Goal: Transaction & Acquisition: Obtain resource

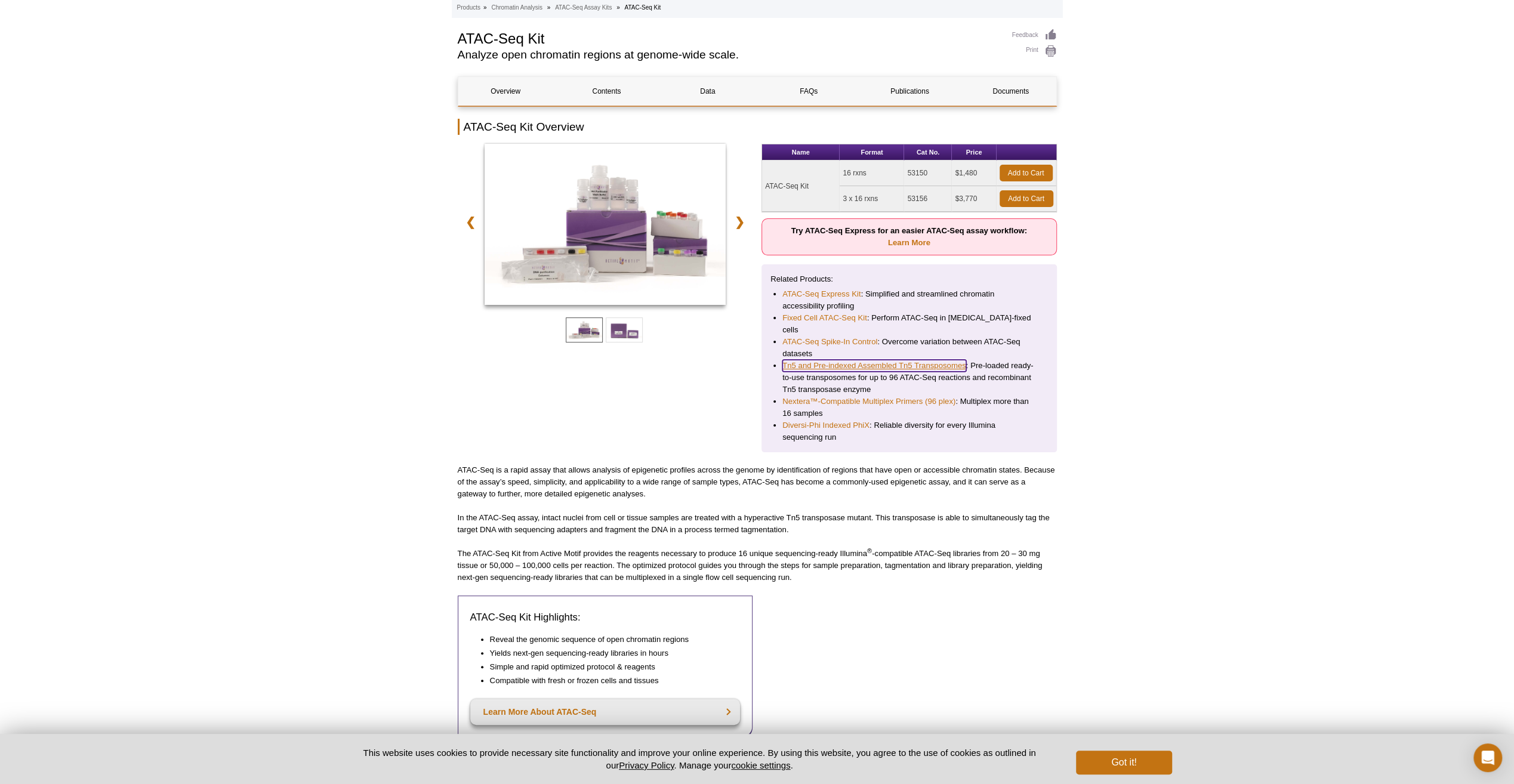
click at [854, 360] on link "Tn5 and Pre-indexed Assembled Tn5 Transposomes" at bounding box center [874, 365] width 183 height 12
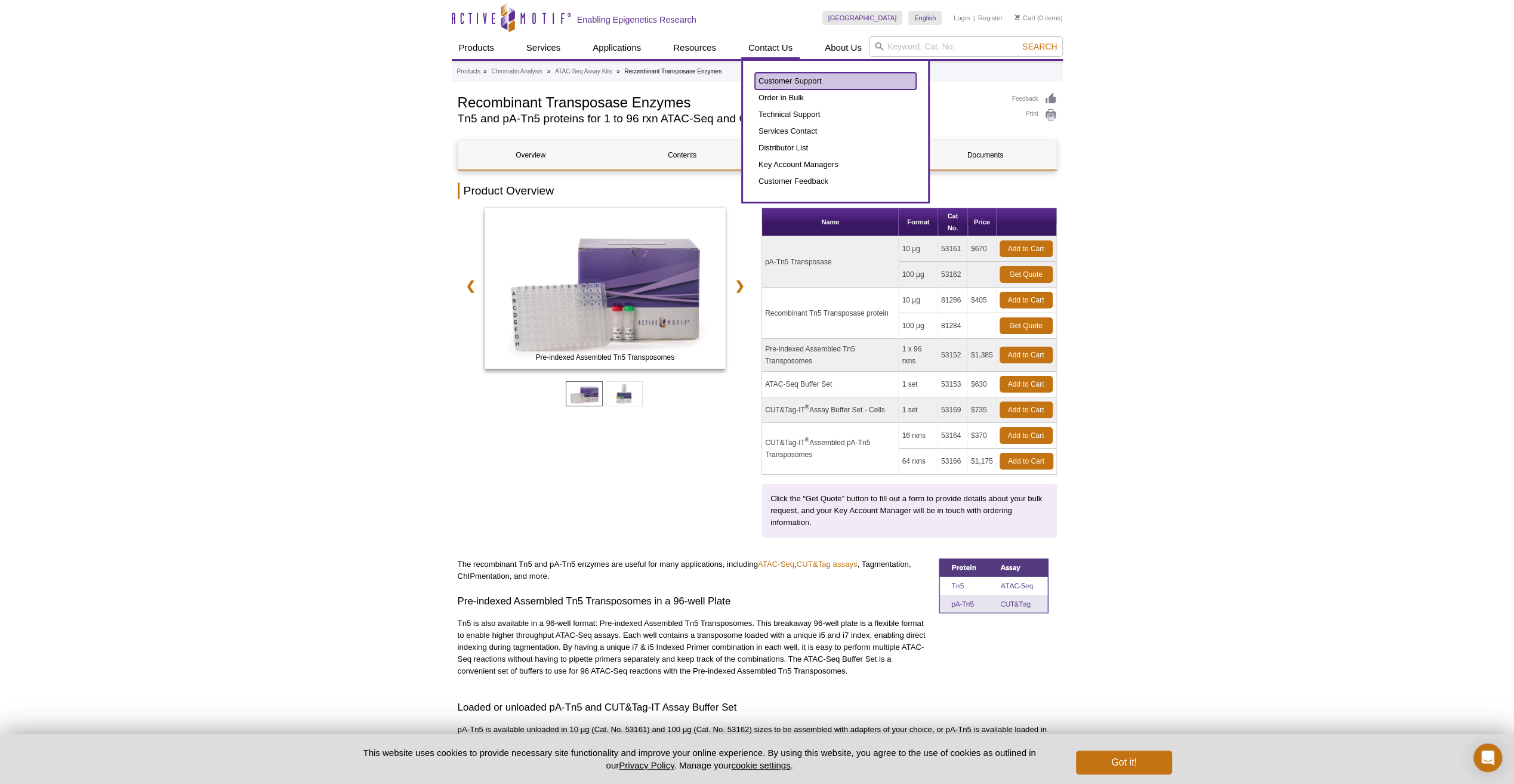
click at [777, 77] on link "Customer Support" at bounding box center [836, 81] width 161 height 17
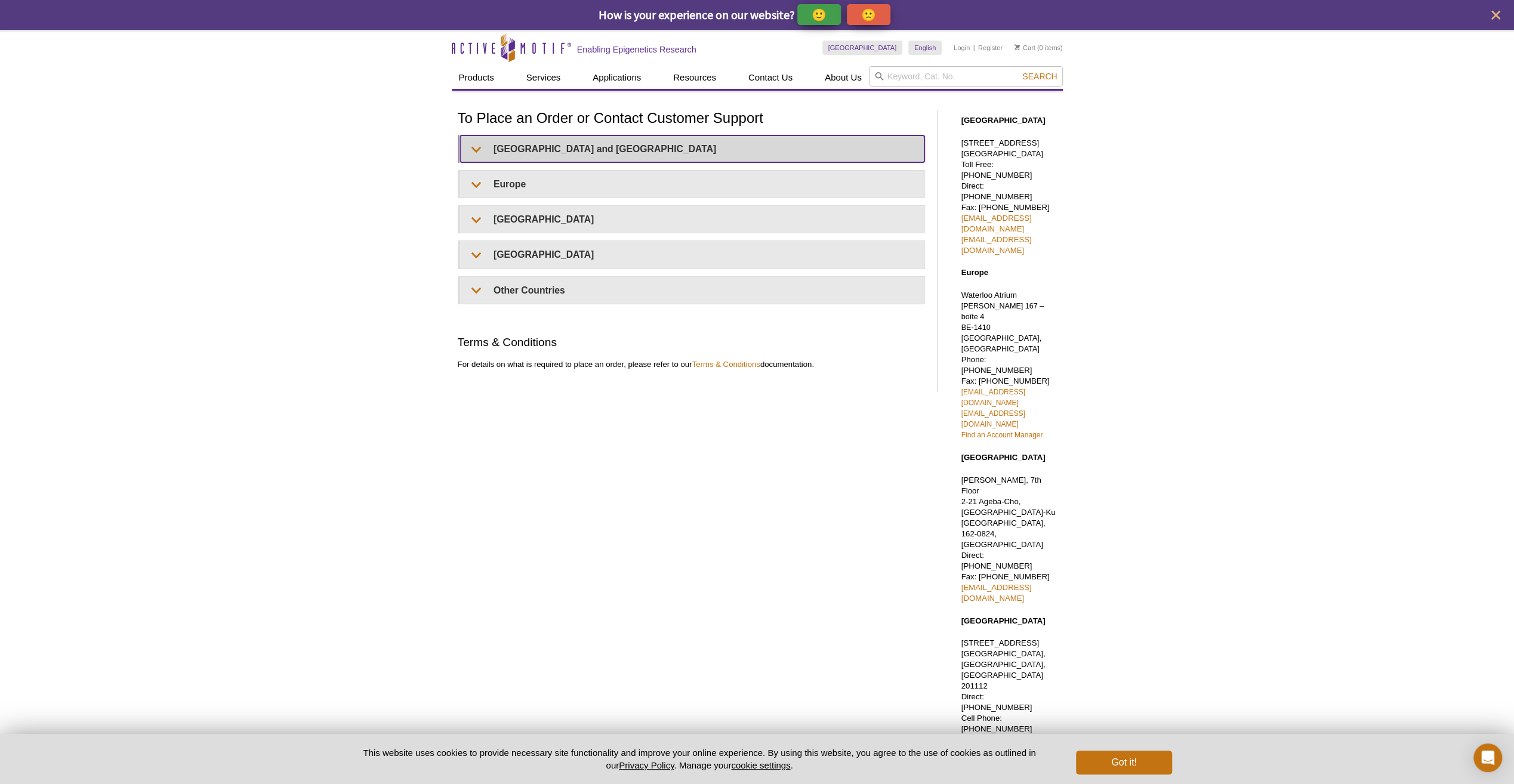
click at [479, 145] on summary "United States and Canada" at bounding box center [692, 149] width 464 height 27
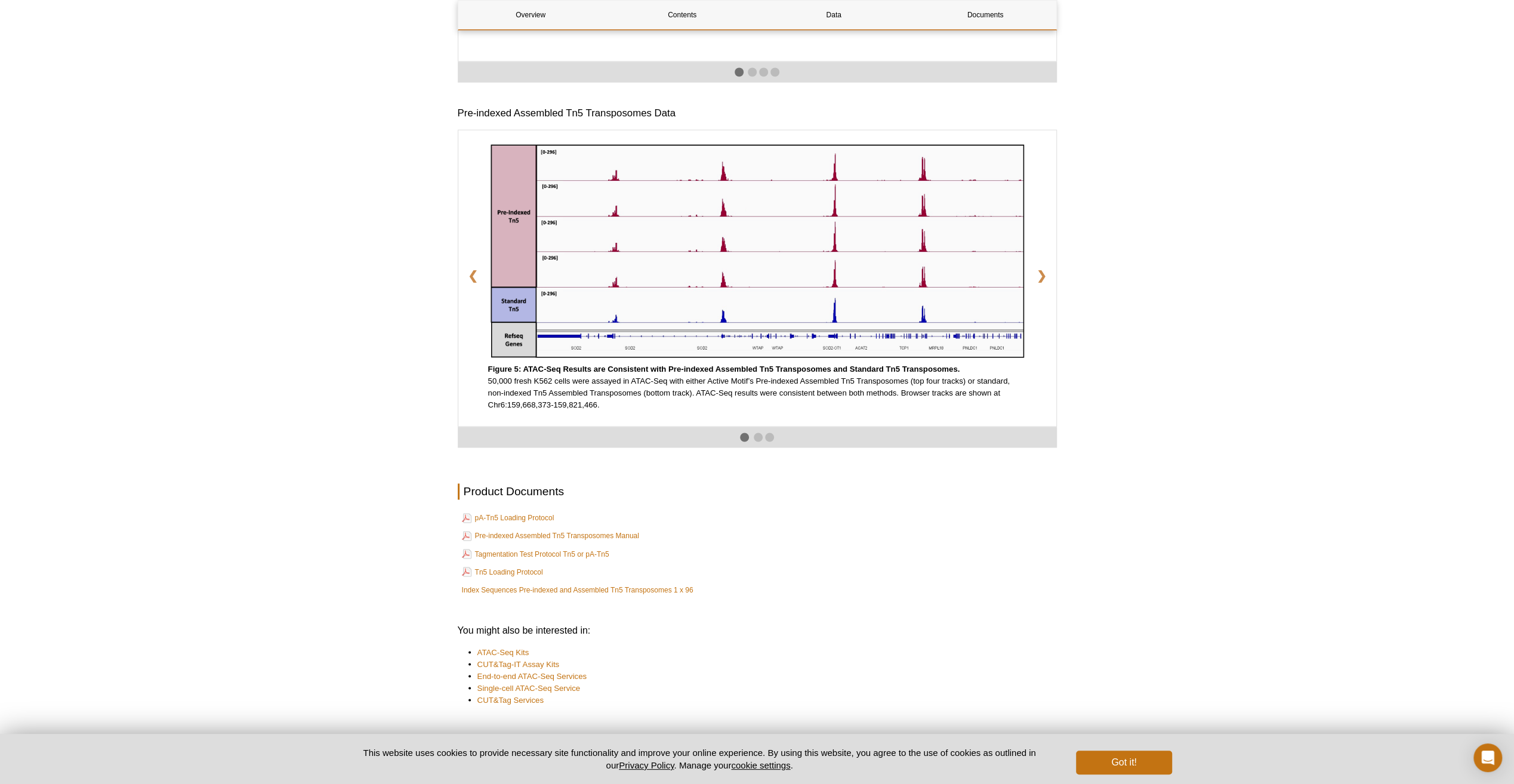
scroll to position [1728, 0]
click at [554, 543] on link "Pre-indexed Assembled Tn5 Transposomes Manual" at bounding box center [550, 535] width 177 height 14
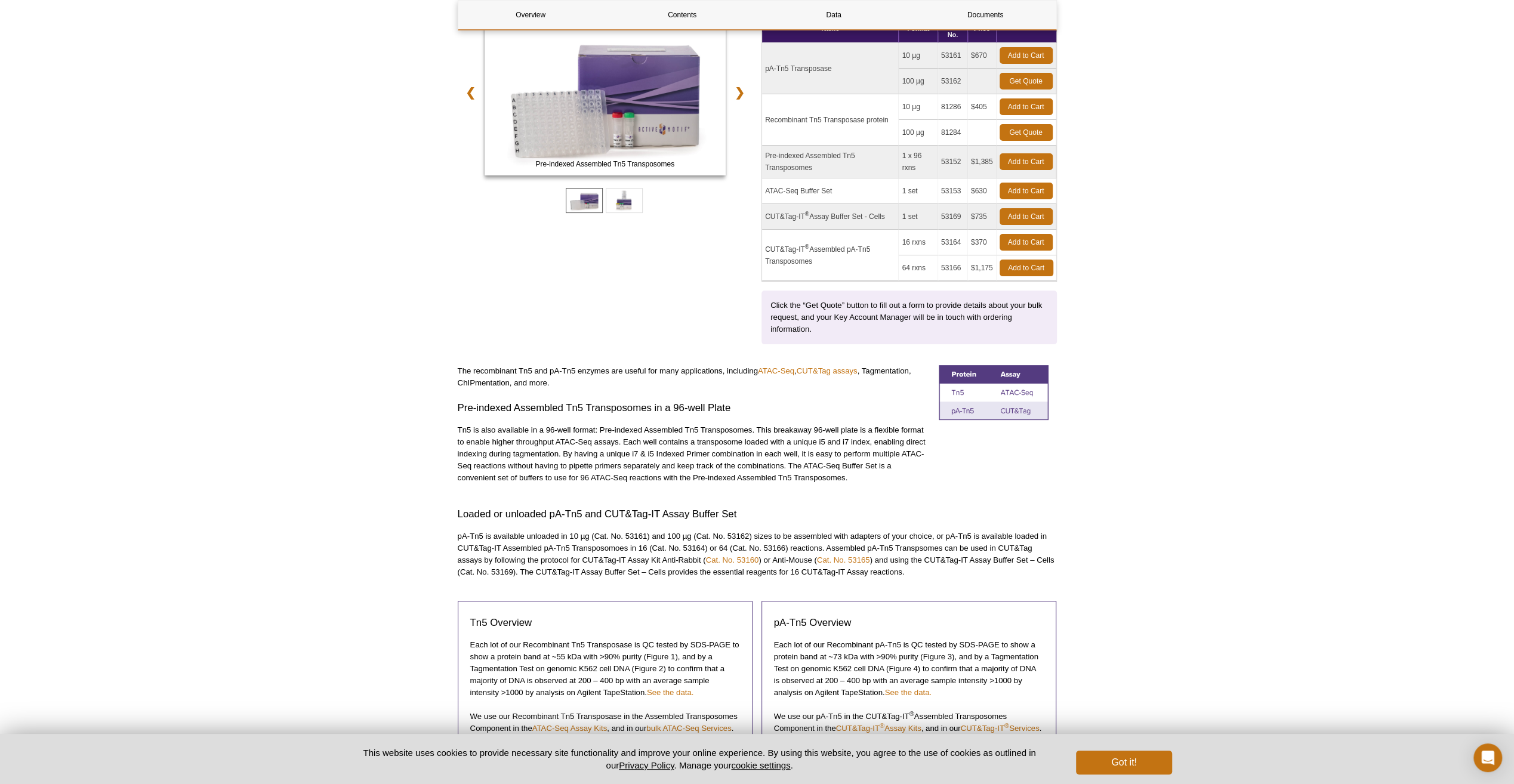
scroll to position [0, 0]
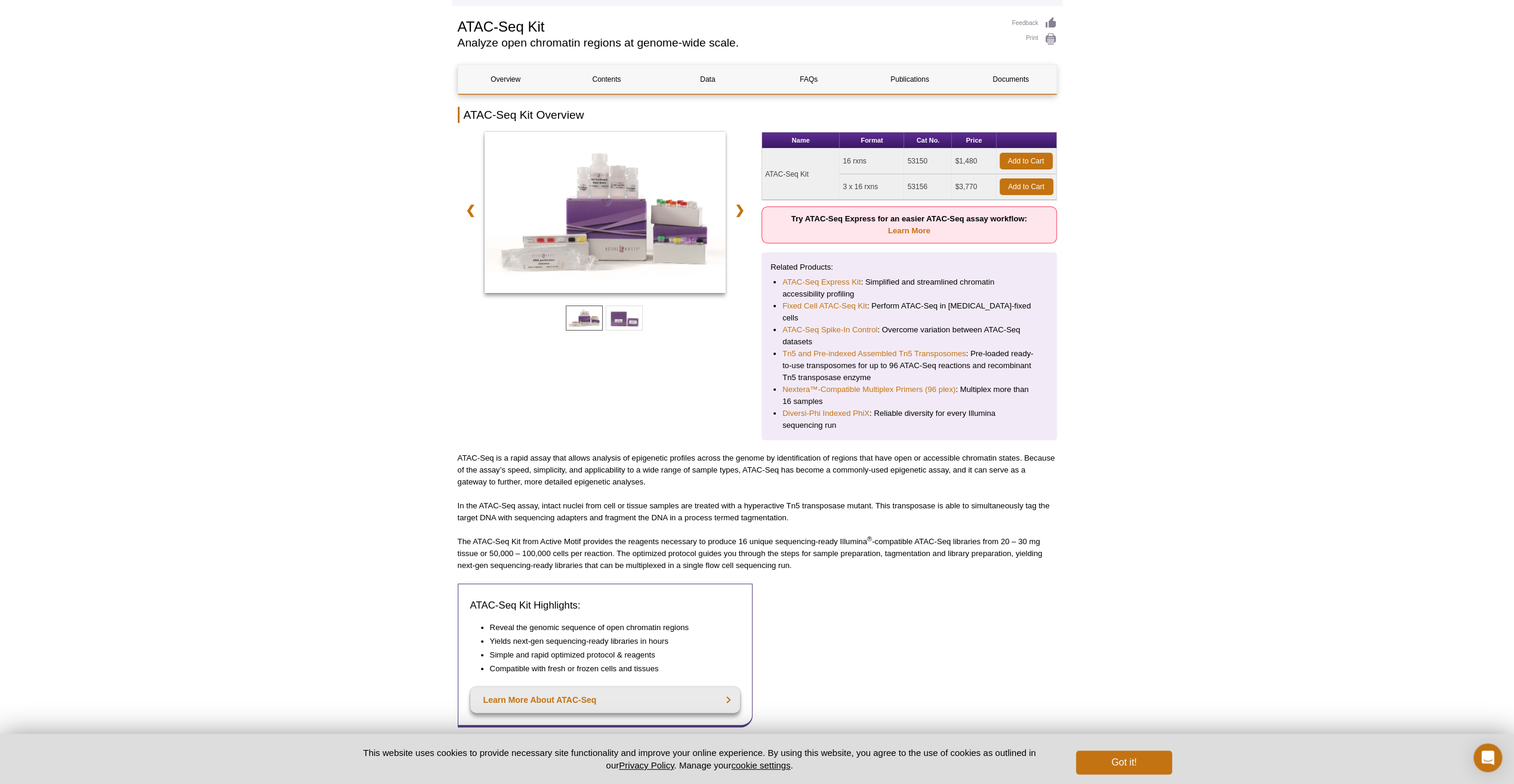
scroll to position [123, 0]
click at [901, 227] on link "Learn More" at bounding box center [909, 230] width 43 height 9
click at [901, 229] on link "Learn More" at bounding box center [909, 230] width 43 height 9
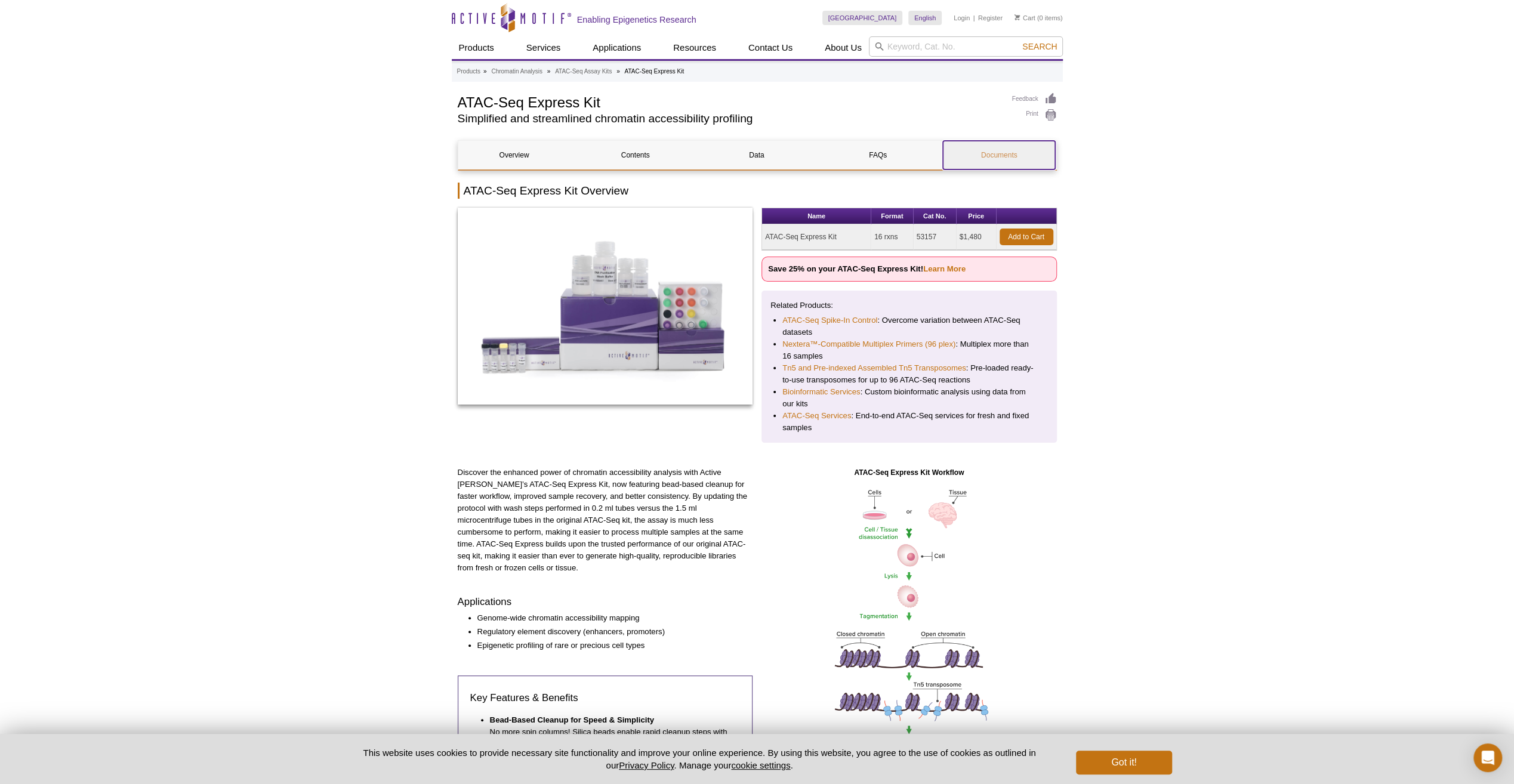
click at [1007, 147] on link "Documents" at bounding box center [999, 155] width 113 height 28
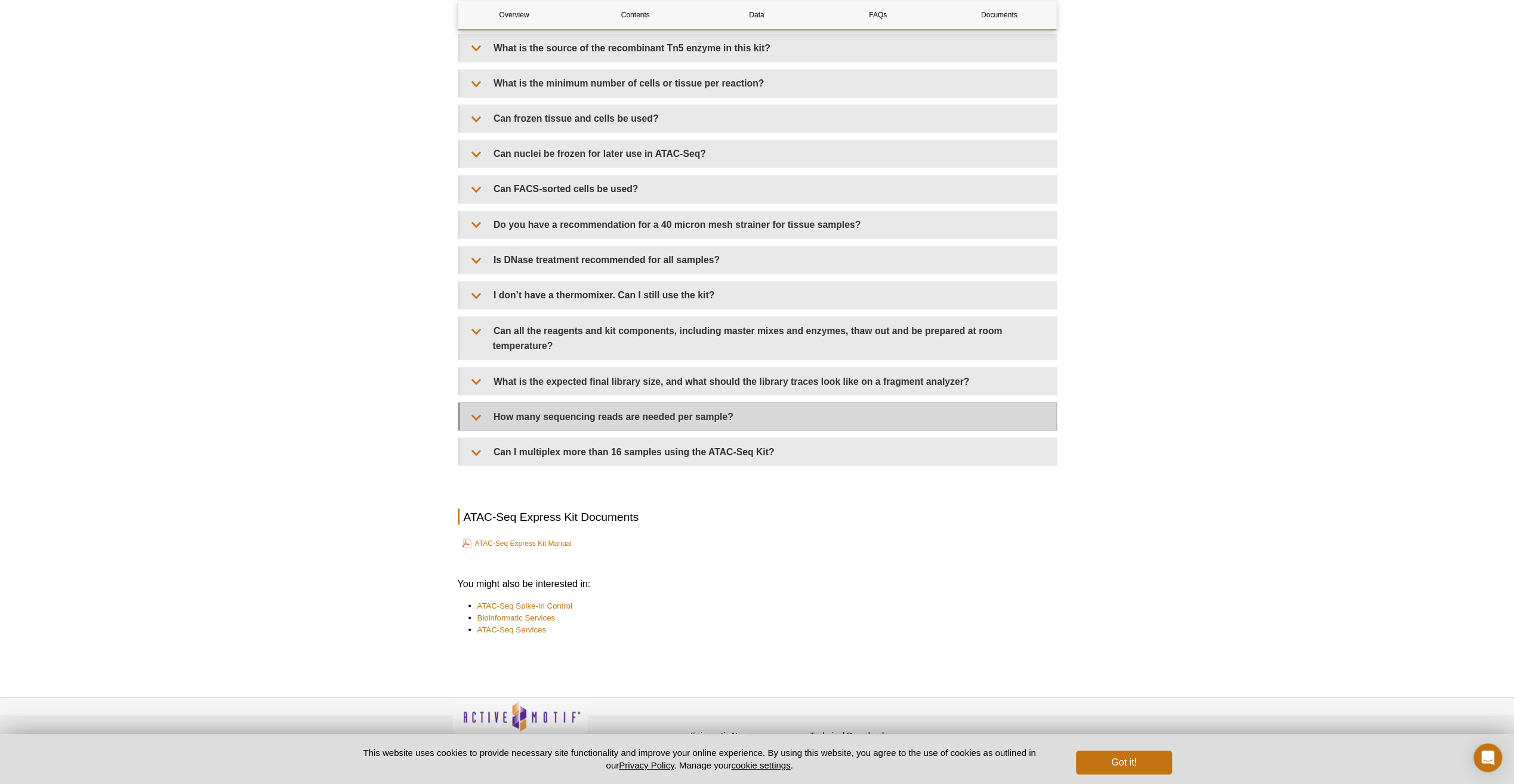
scroll to position [1963, 0]
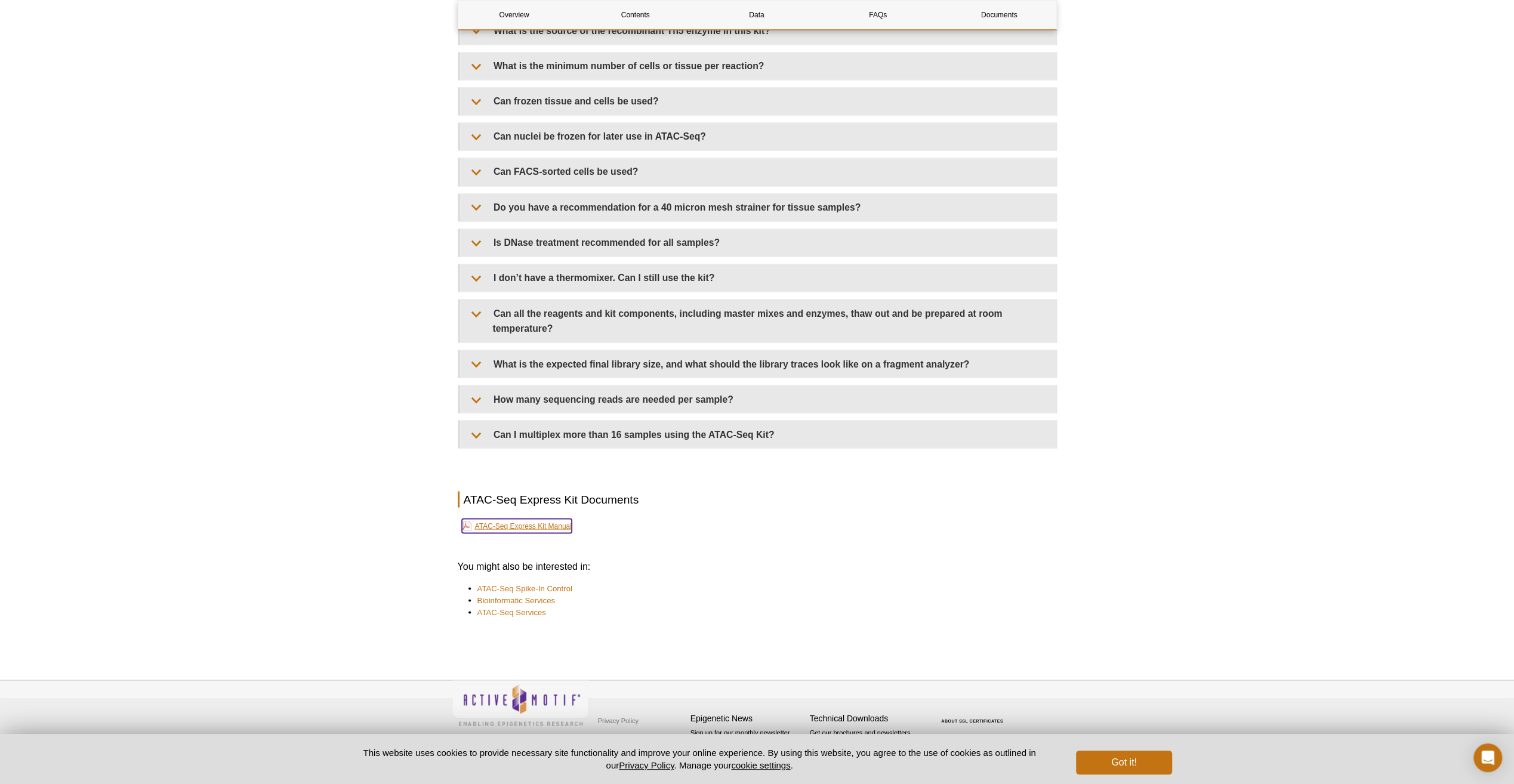
click at [501, 523] on link "ATAC-Seq Express Kit Manual" at bounding box center [517, 525] width 110 height 14
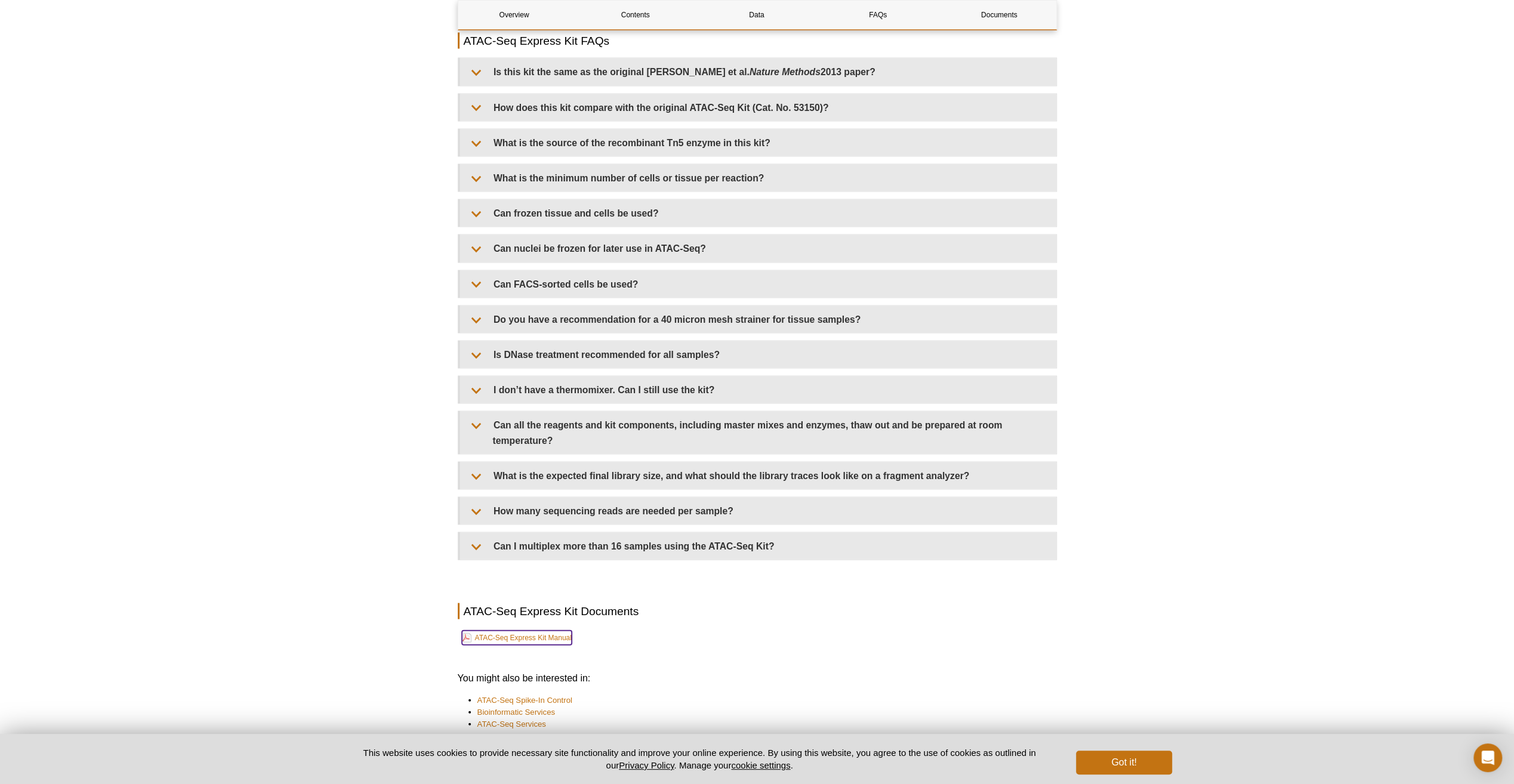
scroll to position [2402, 0]
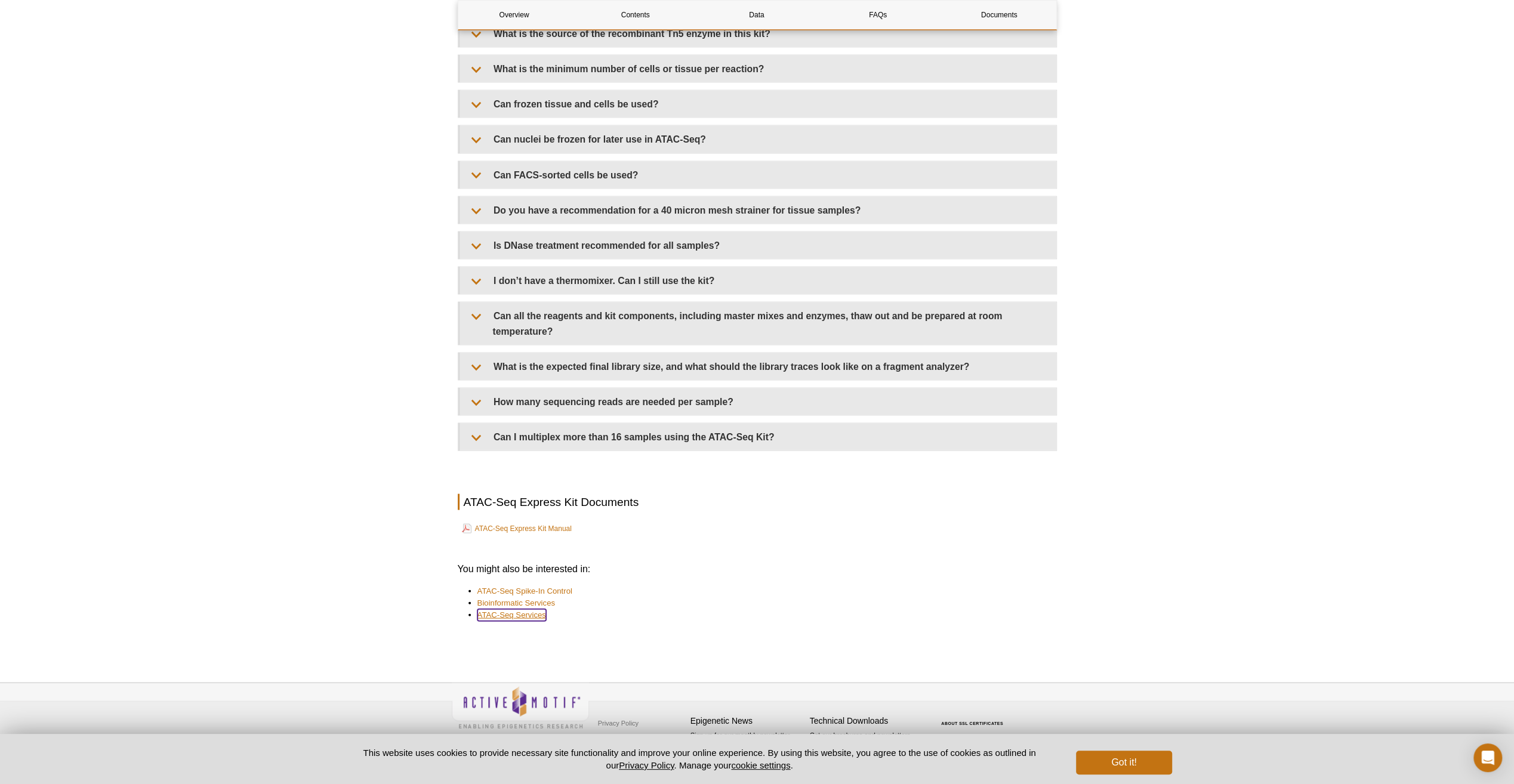
click at [507, 611] on link "ATAC-Seq Services" at bounding box center [511, 614] width 68 height 12
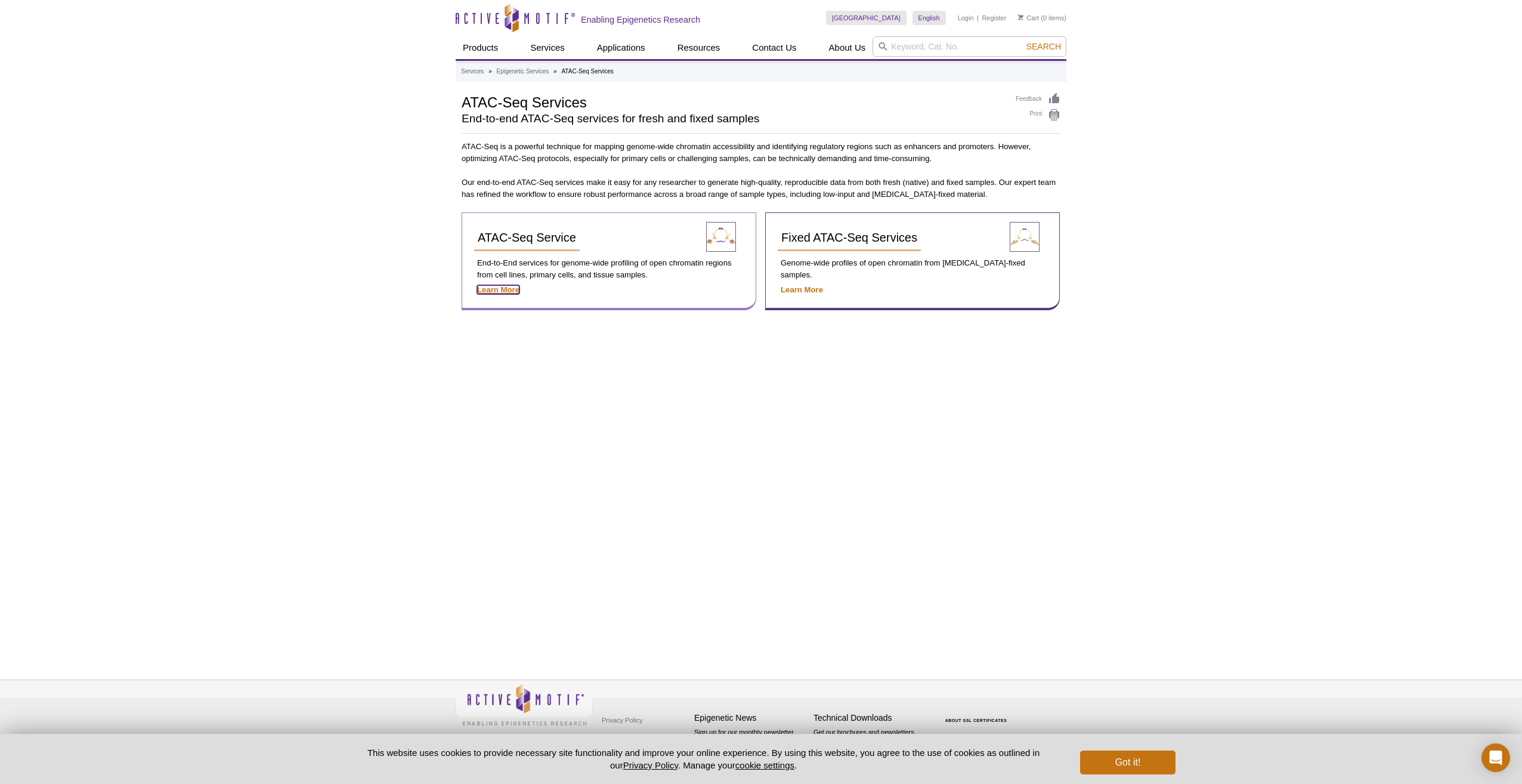
click at [499, 287] on strong "Learn More" at bounding box center [499, 290] width 43 height 9
drag, startPoint x: 805, startPoint y: 278, endPoint x: 816, endPoint y: 275, distance: 11.4
click at [805, 285] on strong "Learn More" at bounding box center [802, 290] width 43 height 9
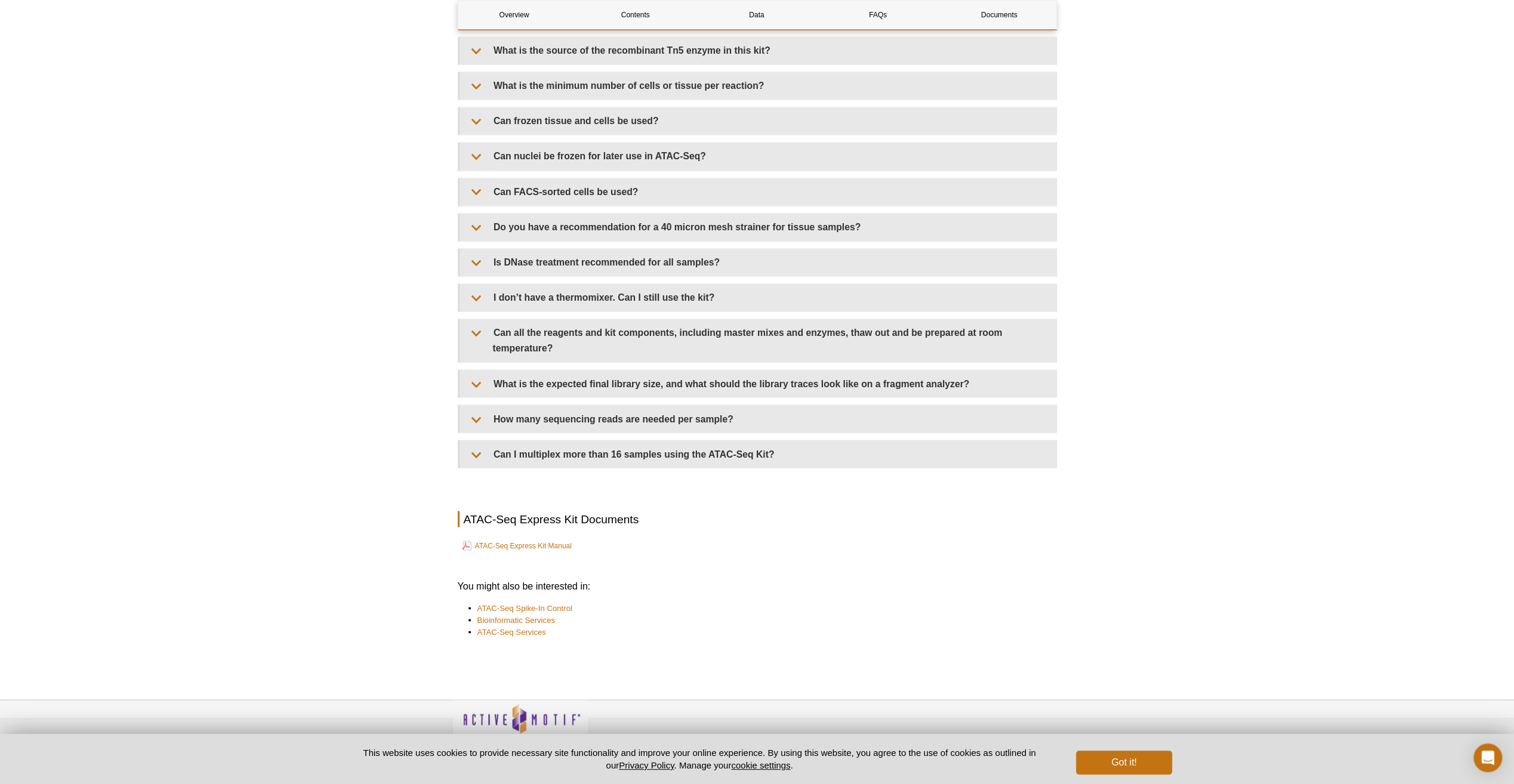
scroll to position [1916, 0]
click at [510, 601] on link "ATAC-Seq Spike-In Control" at bounding box center [525, 606] width 95 height 12
click at [509, 624] on link "ATAC-Seq Services" at bounding box center [511, 629] width 68 height 12
click at [527, 624] on link "ATAC-Seq Services" at bounding box center [511, 629] width 68 height 12
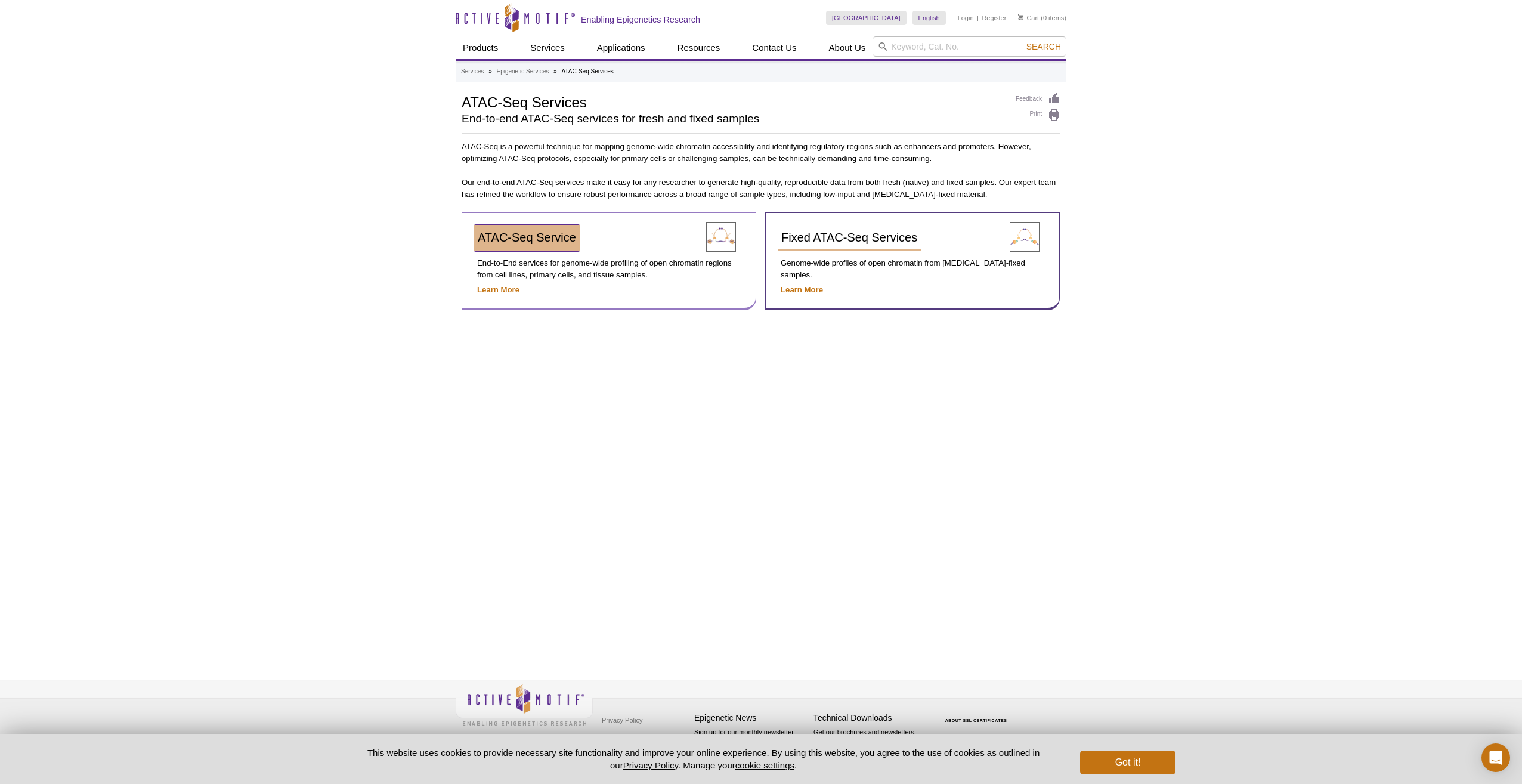
click at [509, 238] on span "ATAC-Seq Service" at bounding box center [526, 237] width 98 height 13
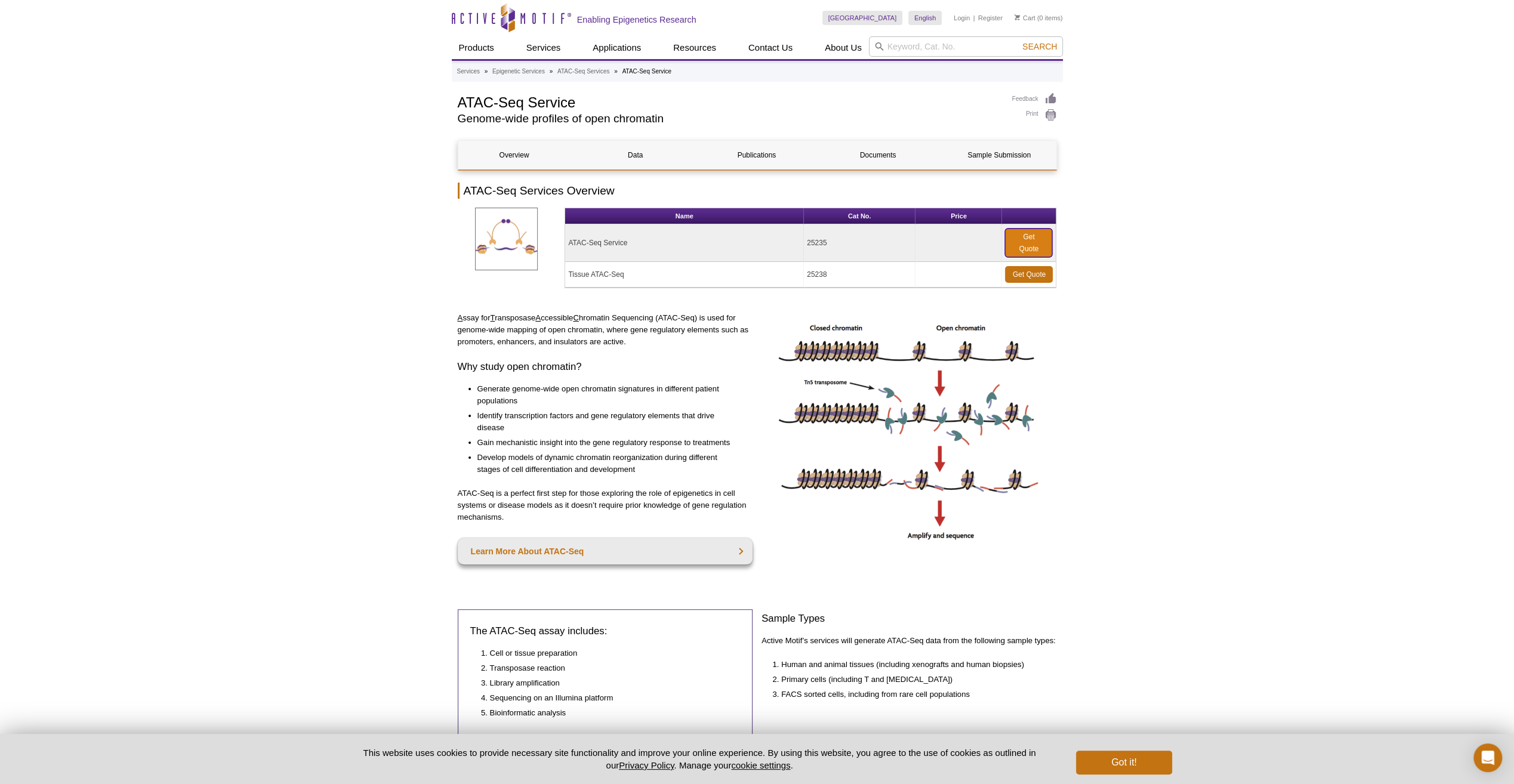
click at [1021, 229] on link "Get Quote" at bounding box center [1028, 243] width 47 height 28
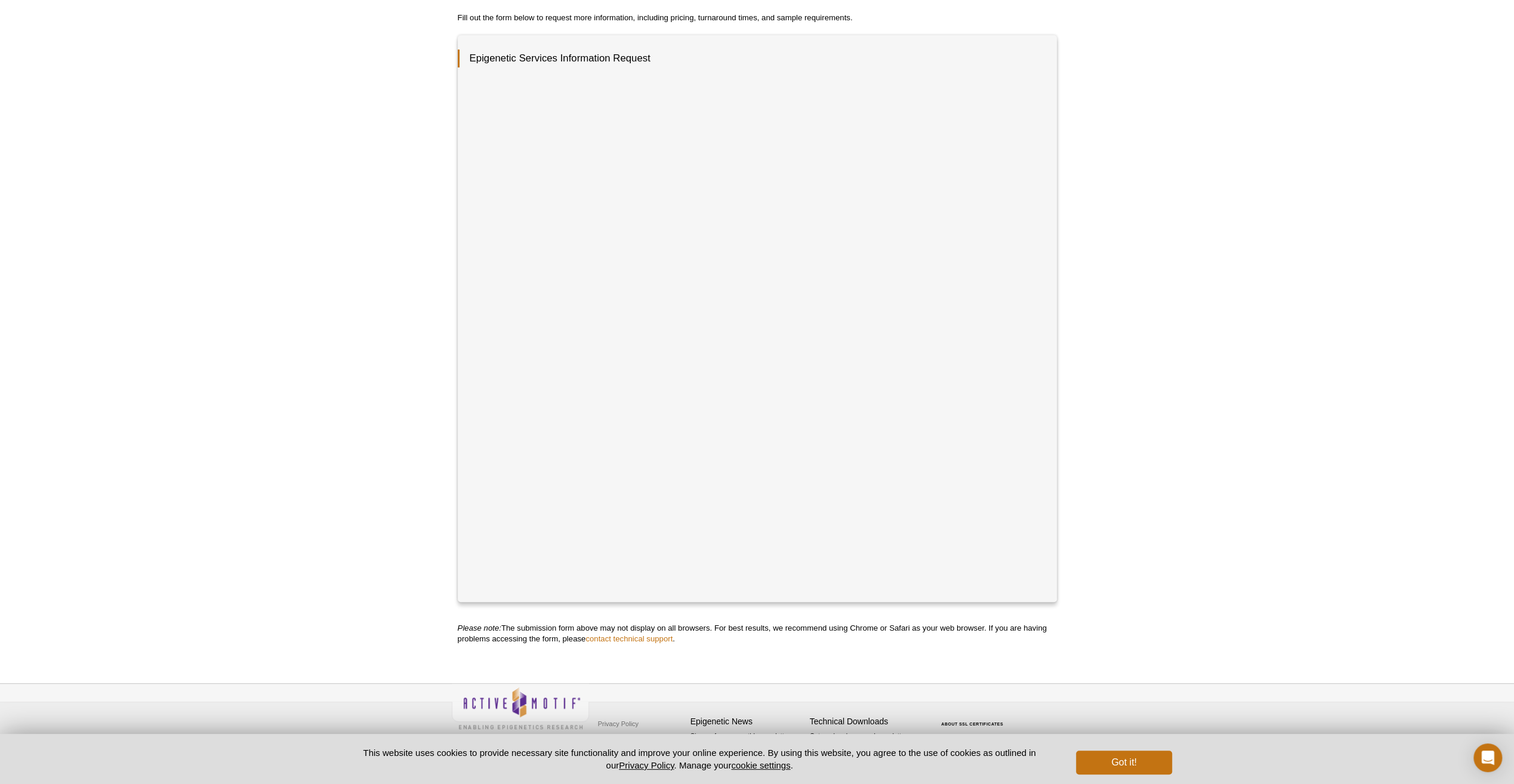
scroll to position [179, 0]
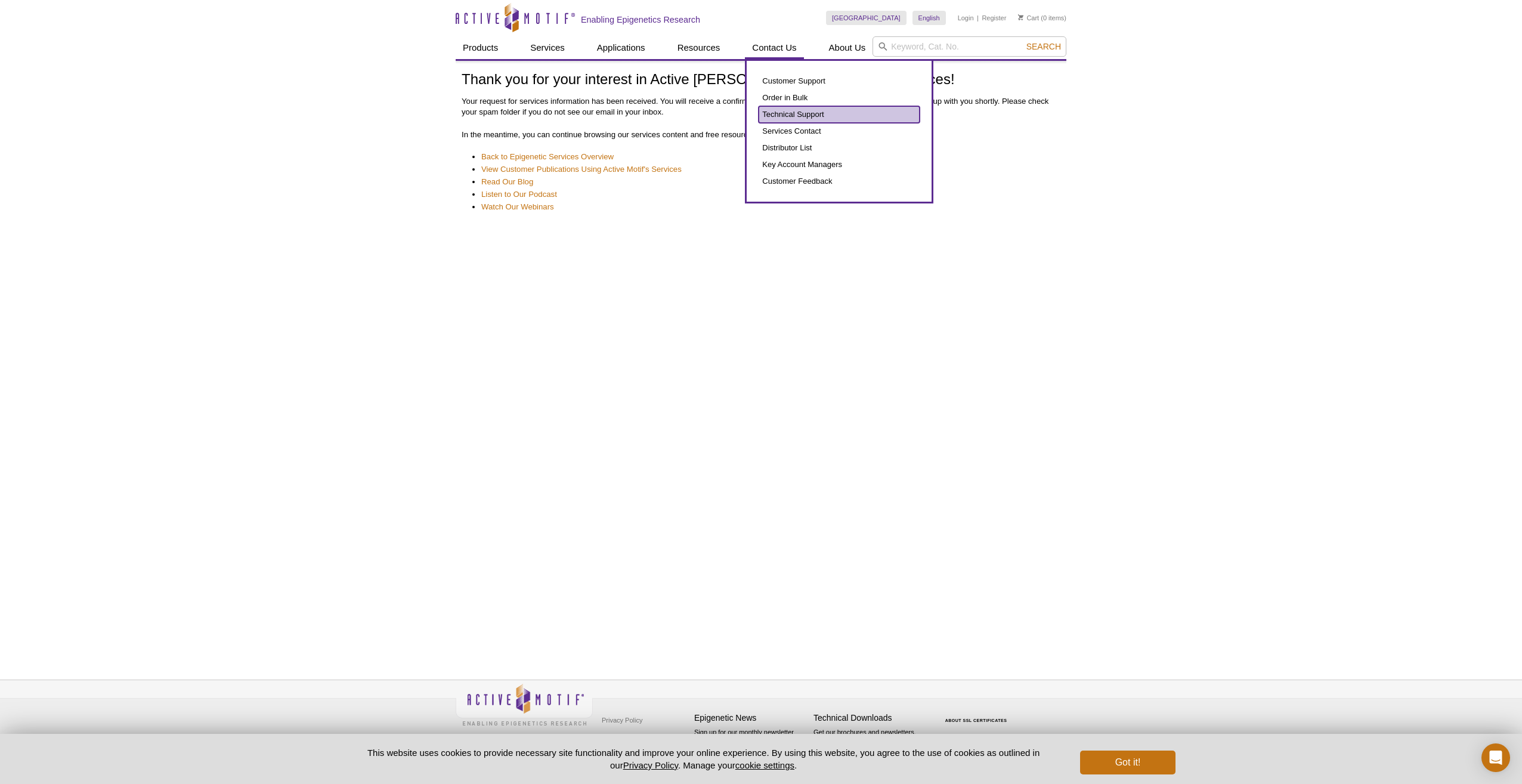
click at [788, 117] on link "Technical Support" at bounding box center [839, 114] width 161 height 17
